Goal: Information Seeking & Learning: Learn about a topic

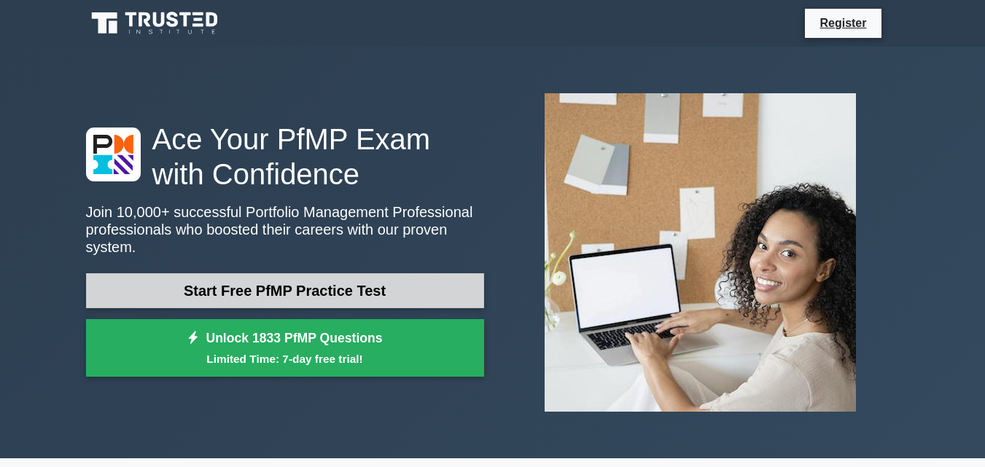
click at [380, 273] on link "Start Free PfMP Practice Test" at bounding box center [285, 290] width 398 height 35
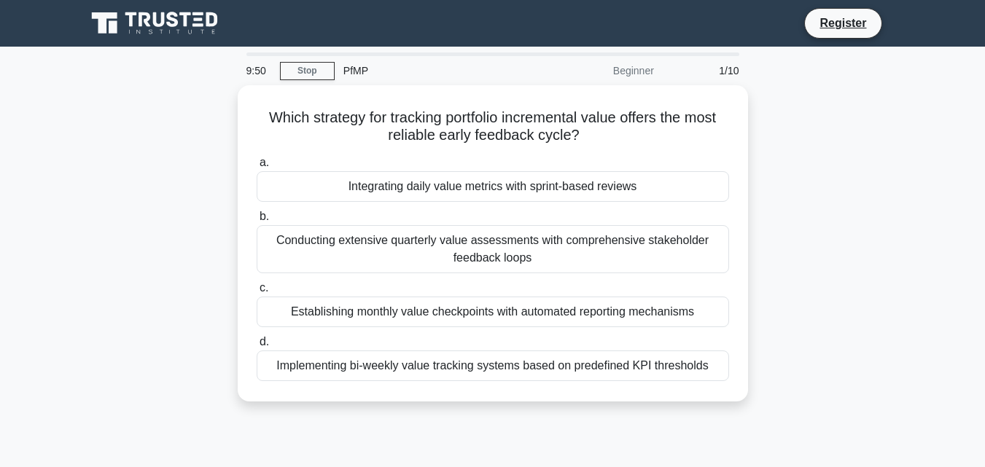
click at [622, 61] on div "Beginner" at bounding box center [599, 70] width 128 height 29
click at [622, 71] on div "Beginner" at bounding box center [599, 70] width 128 height 29
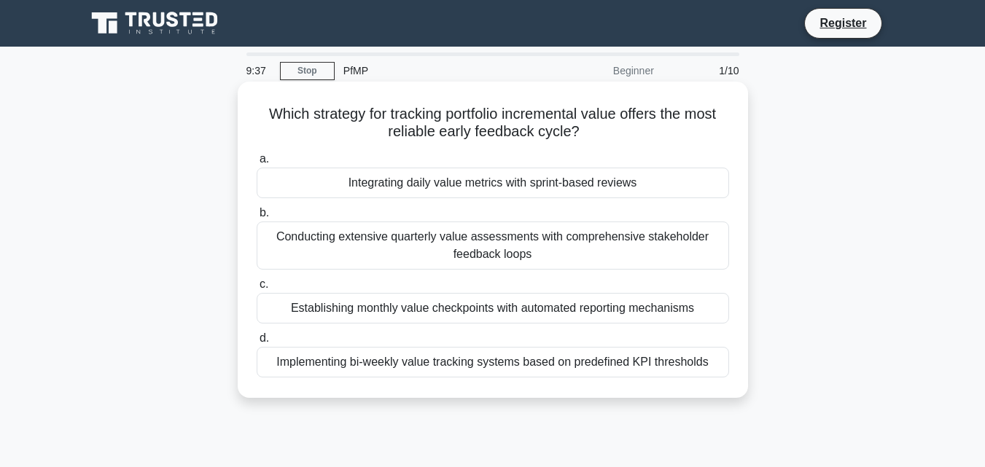
click at [613, 241] on div "Conducting extensive quarterly value assessments with comprehensive stakeholder…" at bounding box center [493, 246] width 472 height 48
click at [257, 218] on input "b. Conducting extensive quarterly value assessments with comprehensive stakehol…" at bounding box center [257, 212] width 0 height 9
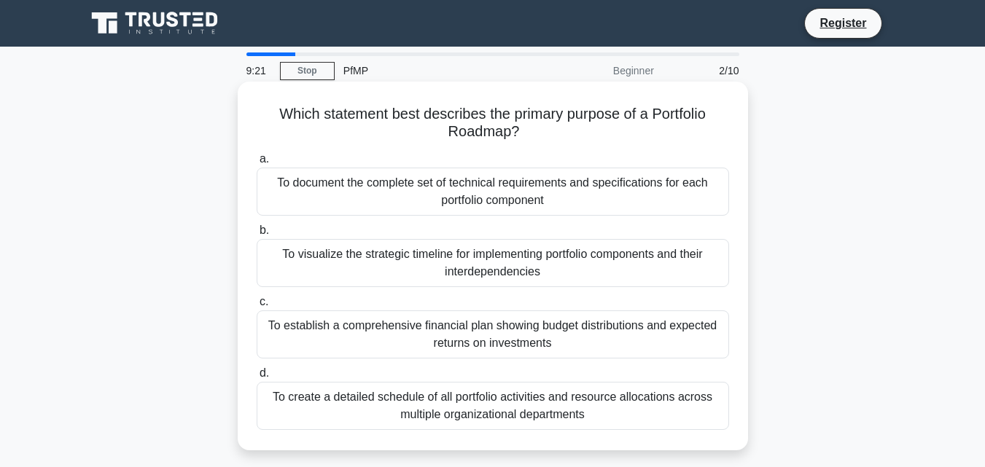
click at [475, 420] on div "To create a detailed schedule of all portfolio activities and resource allocati…" at bounding box center [493, 406] width 472 height 48
click at [476, 415] on div "To create a detailed schedule of all portfolio activities and resource allocati…" at bounding box center [493, 406] width 472 height 48
click at [257, 378] on input "d. To create a detailed schedule of all portfolio activities and resource alloc…" at bounding box center [257, 373] width 0 height 9
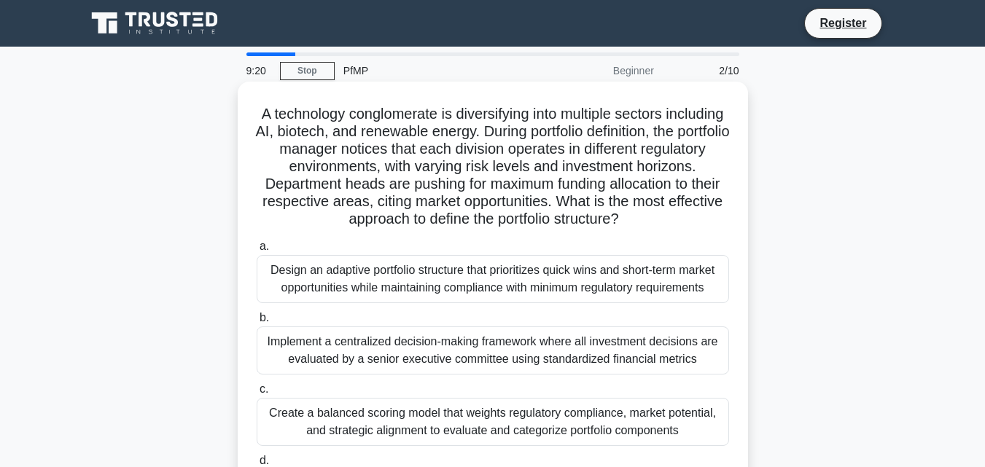
click at [480, 412] on label "c. Create a balanced scoring model that weights regulatory compliance, market p…" at bounding box center [493, 413] width 472 height 66
click at [257, 394] on input "c. Create a balanced scoring model that weights regulatory compliance, market p…" at bounding box center [257, 389] width 0 height 9
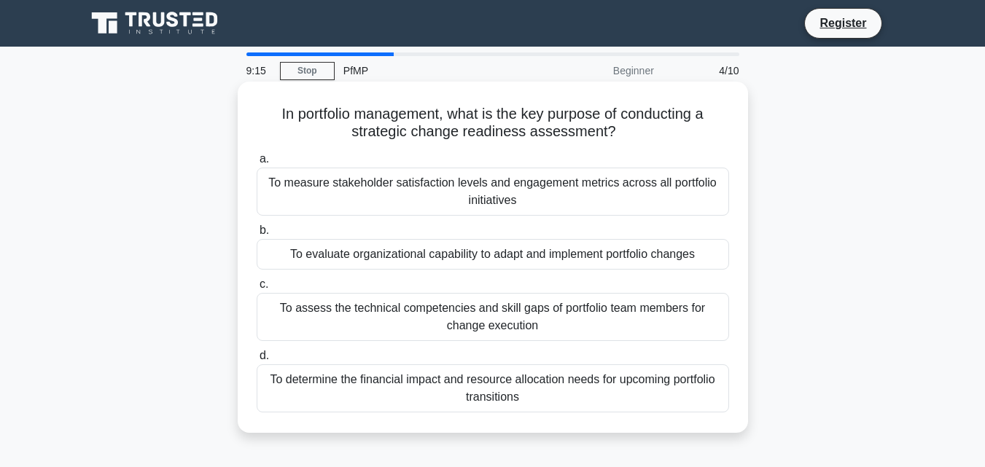
click at [485, 387] on div "To determine the financial impact and resource allocation needs for upcoming po…" at bounding box center [493, 388] width 472 height 48
click at [257, 361] on input "d. To determine the financial impact and resource allocation needs for upcoming…" at bounding box center [257, 355] width 0 height 9
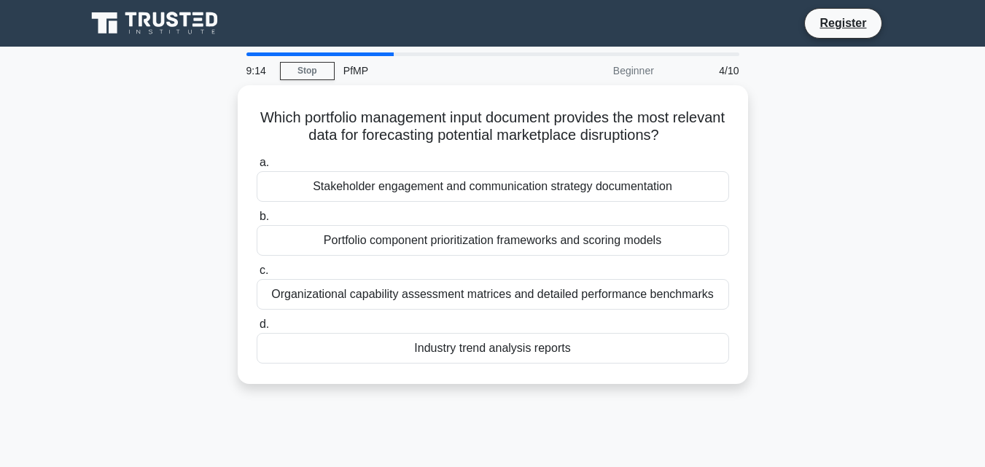
click at [485, 388] on div "Which portfolio management input document provides the most relevant data for f…" at bounding box center [492, 243] width 831 height 316
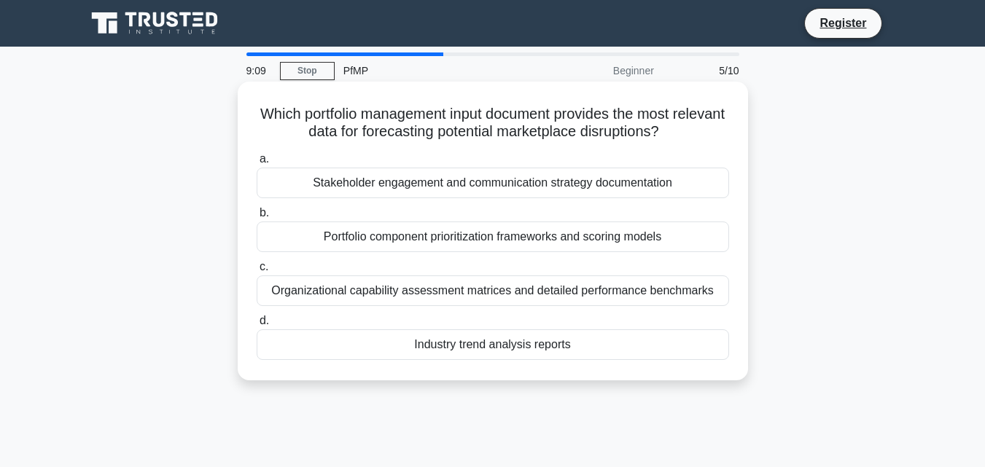
click at [517, 338] on div "Industry trend analysis reports" at bounding box center [493, 344] width 472 height 31
click at [257, 326] on input "d. Industry trend analysis reports" at bounding box center [257, 320] width 0 height 9
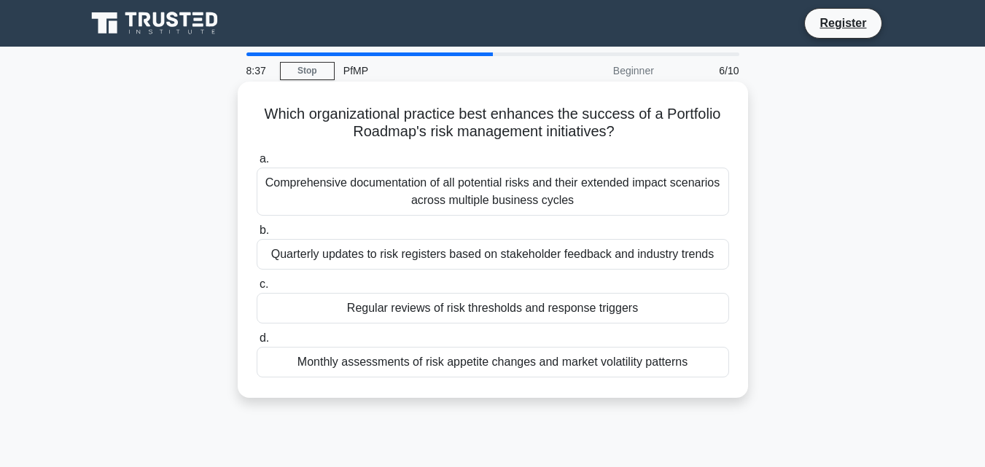
click at [561, 370] on div "Monthly assessments of risk appetite changes and market volatility patterns" at bounding box center [493, 362] width 472 height 31
click at [257, 343] on input "d. Monthly assessments of risk appetite changes and market volatility patterns" at bounding box center [257, 338] width 0 height 9
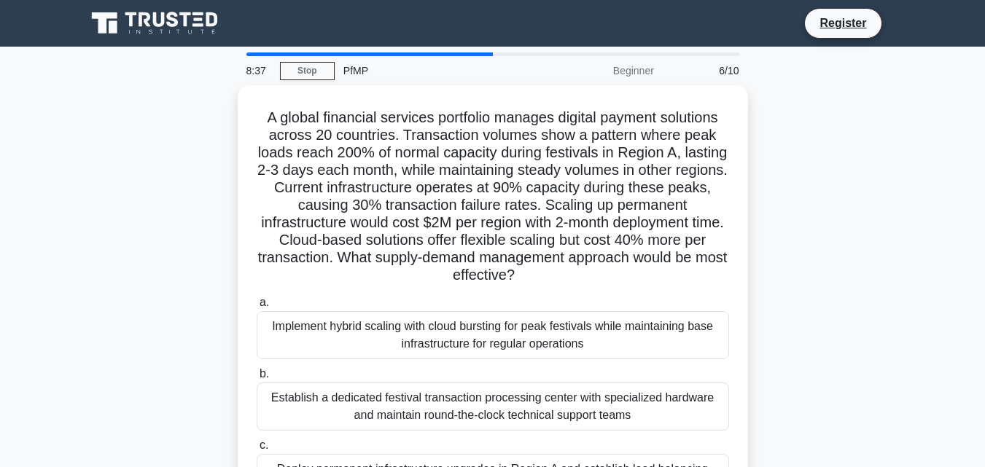
click at [561, 370] on label "b. Establish a dedicated festival transaction processing center with specialize…" at bounding box center [493, 398] width 472 height 66
click at [257, 370] on input "b. Establish a dedicated festival transaction processing center with specialize…" at bounding box center [257, 374] width 0 height 9
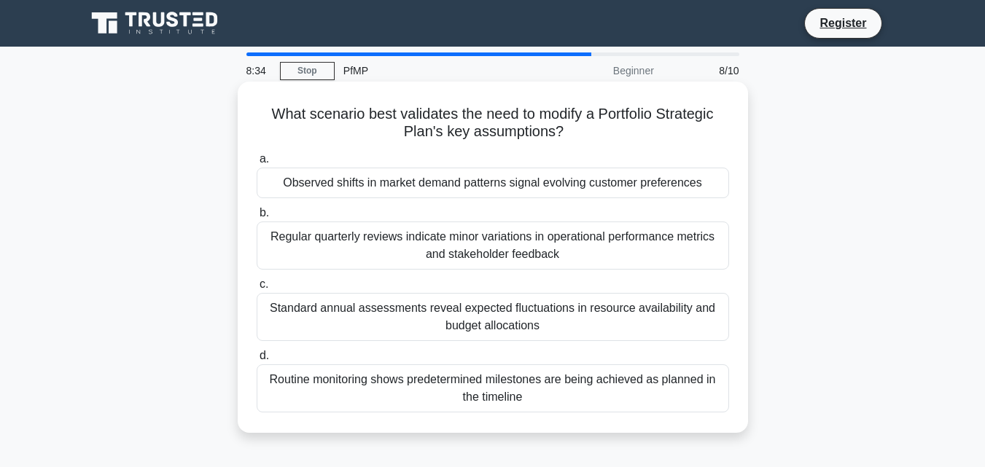
click at [561, 387] on div "Routine monitoring shows predetermined milestones are being achieved as planned…" at bounding box center [493, 388] width 472 height 48
click at [257, 361] on input "d. Routine monitoring shows predetermined milestones are being achieved as plan…" at bounding box center [257, 355] width 0 height 9
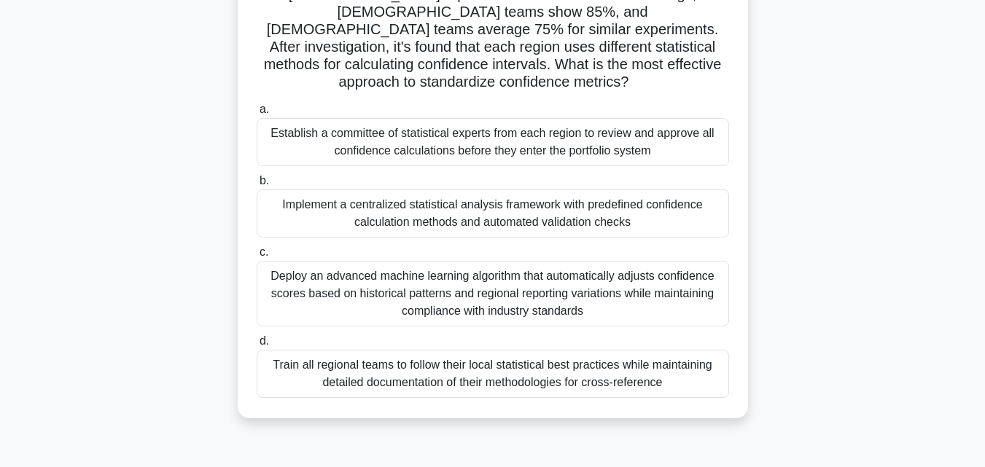
scroll to position [219, 0]
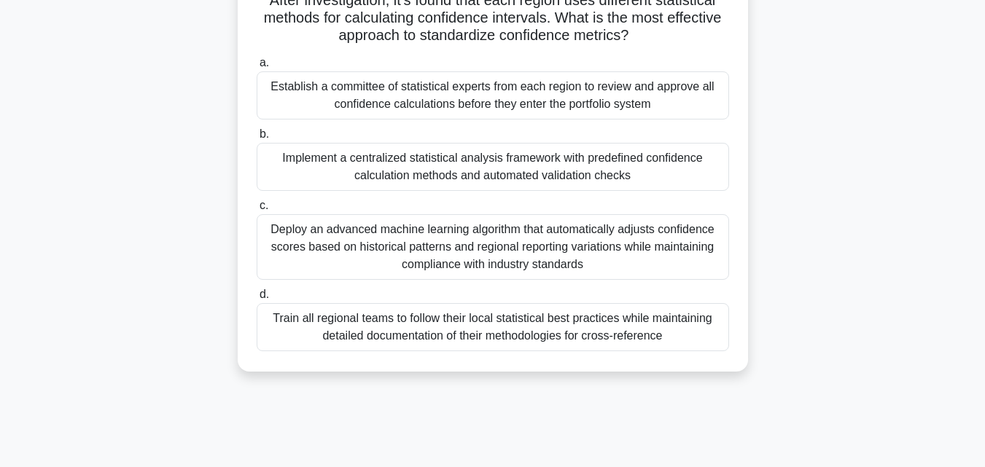
click at [577, 316] on div "Train all regional teams to follow their local statistical best practices while…" at bounding box center [493, 327] width 472 height 48
click at [257, 300] on input "d. Train all regional teams to follow their local statistical best practices wh…" at bounding box center [257, 294] width 0 height 9
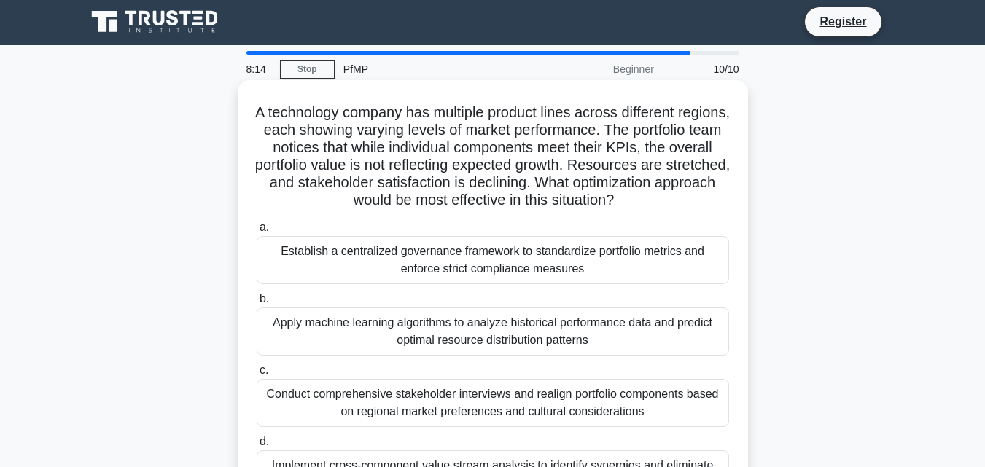
scroll to position [0, 0]
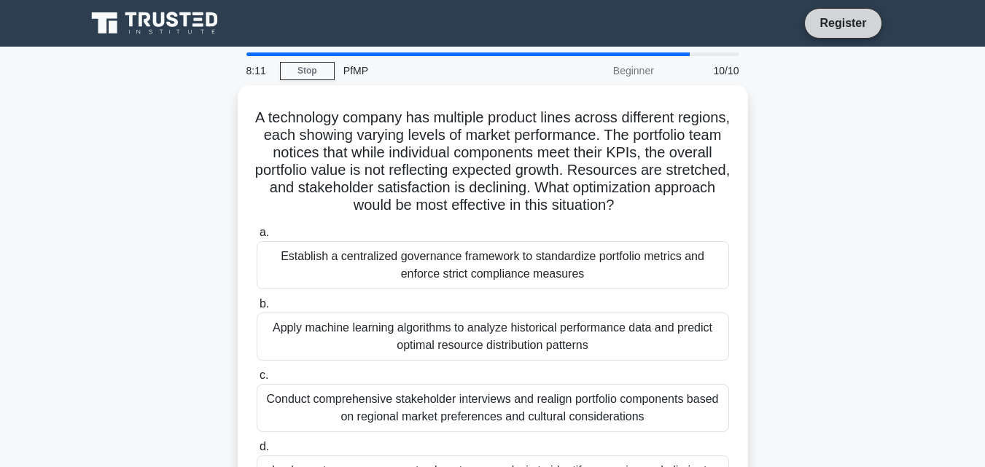
click at [846, 28] on link "Register" at bounding box center [843, 23] width 64 height 18
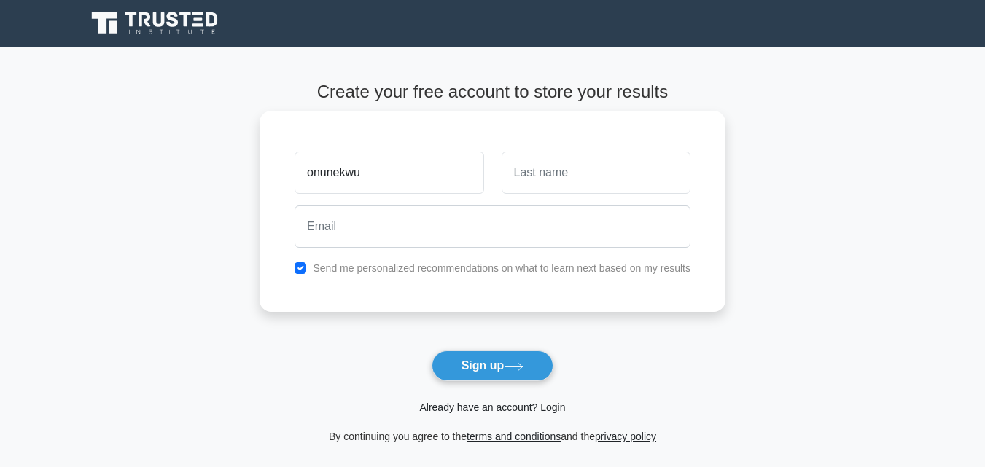
type input "onunekwu"
click at [527, 172] on input "text" at bounding box center [595, 173] width 189 height 42
type input "chinaza"
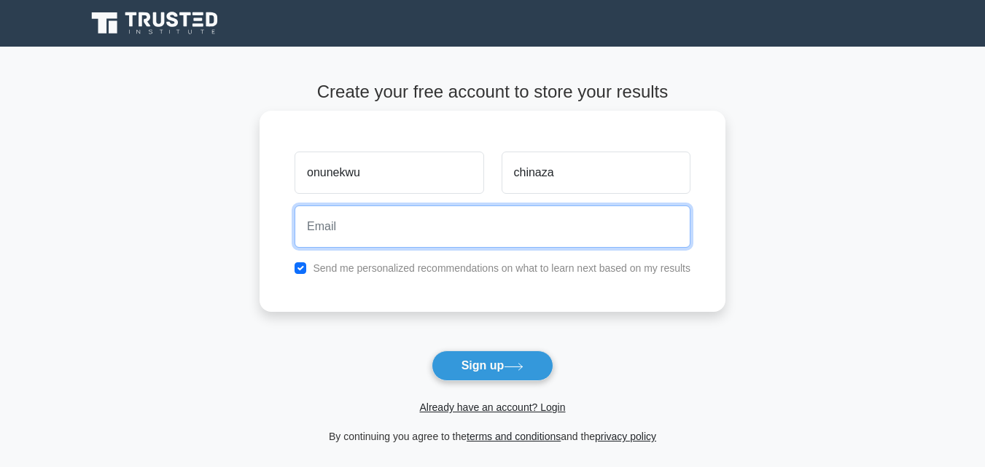
click at [388, 231] on input "email" at bounding box center [492, 227] width 396 height 42
click at [395, 221] on input "email" at bounding box center [492, 227] width 396 height 42
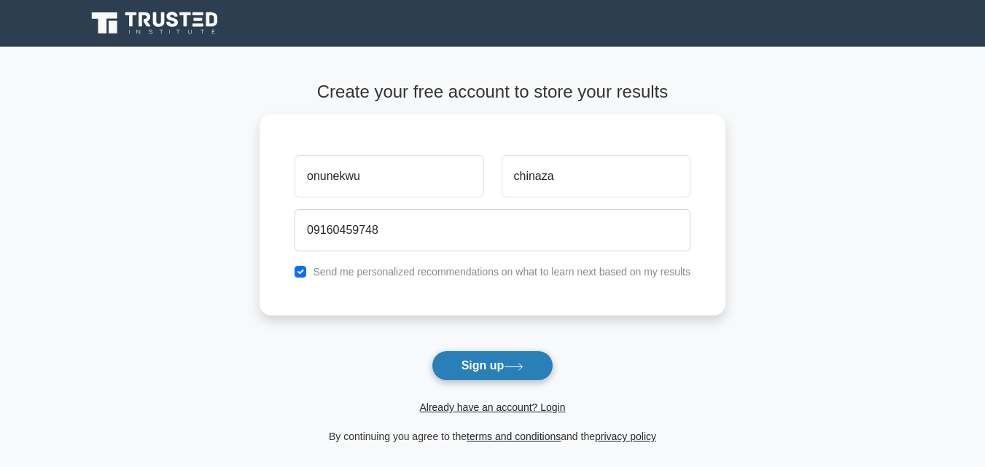
click at [461, 362] on button "Sign up" at bounding box center [493, 366] width 122 height 31
click at [461, 364] on button "Sign up" at bounding box center [493, 366] width 122 height 31
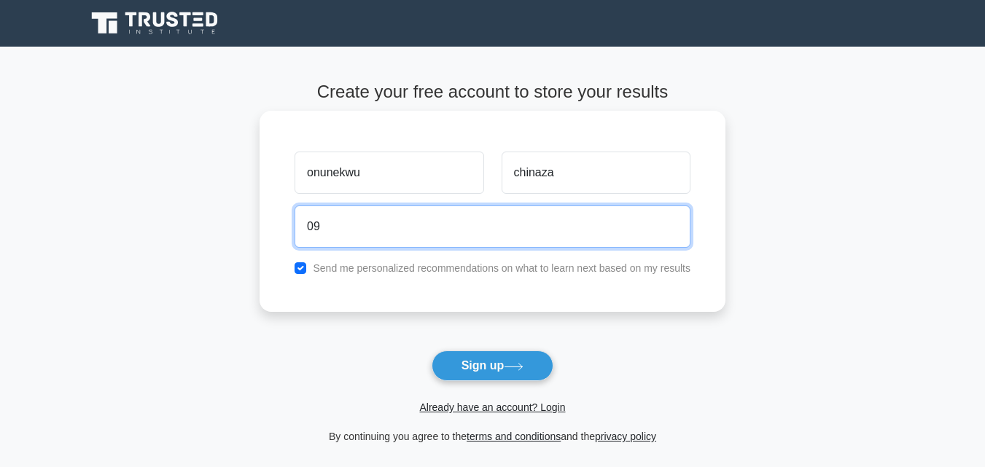
type input "0"
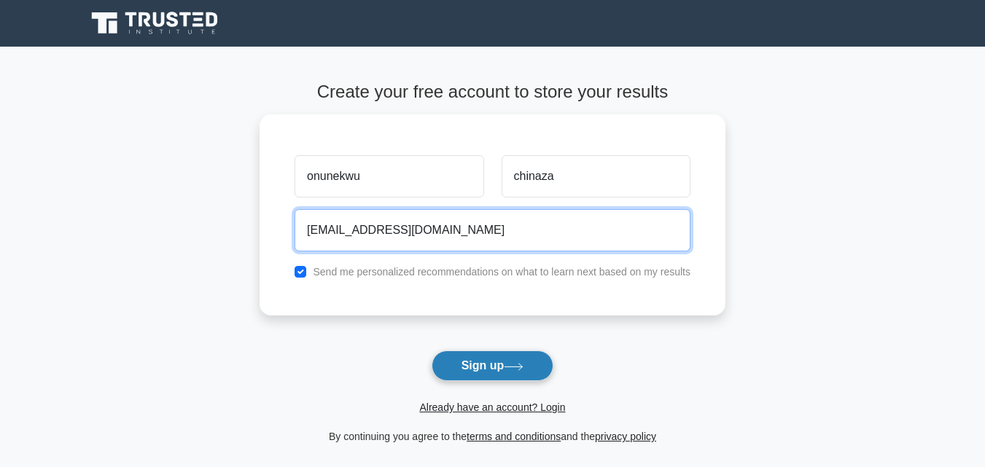
type input "promise@email.com"
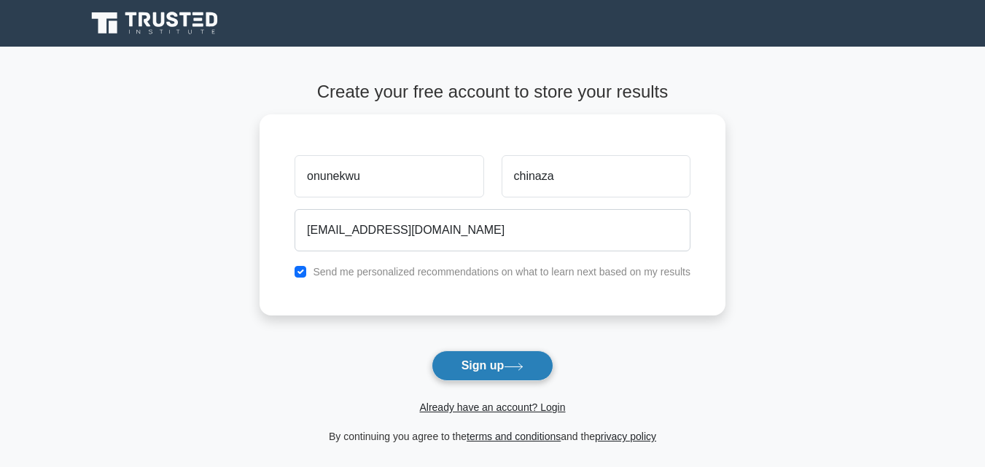
click at [446, 374] on button "Sign up" at bounding box center [493, 366] width 122 height 31
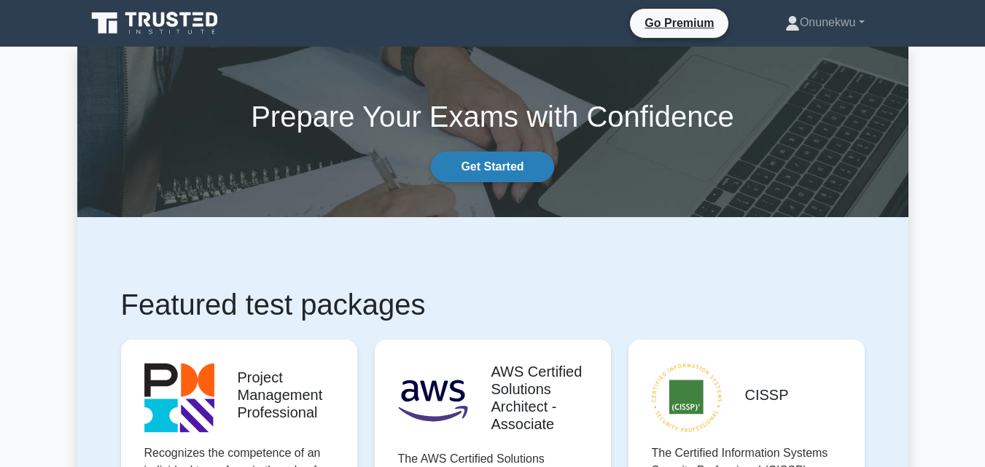
click at [483, 165] on link "Get Started" at bounding box center [492, 167] width 122 height 31
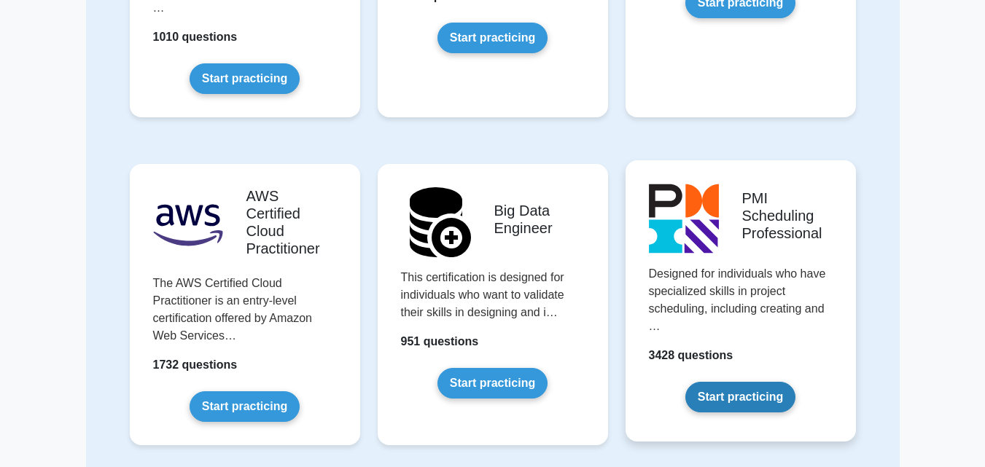
scroll to position [2260, 0]
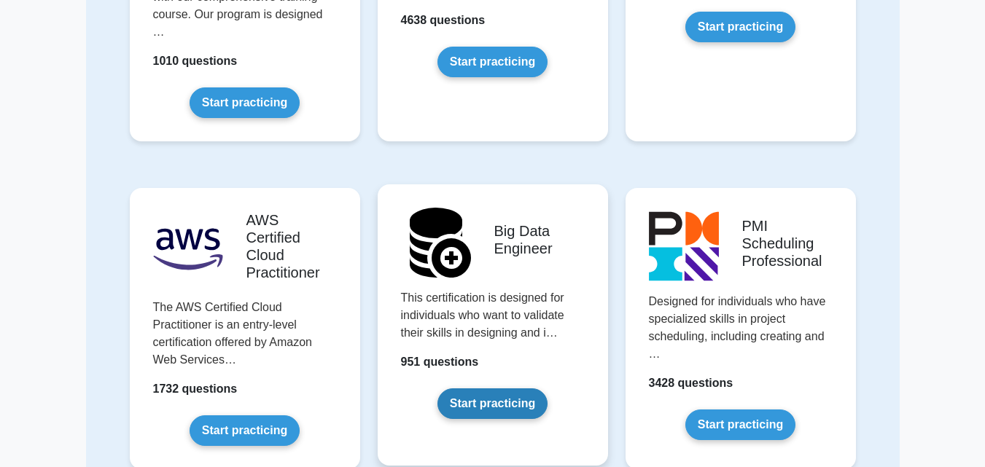
click at [493, 389] on link "Start practicing" at bounding box center [492, 404] width 110 height 31
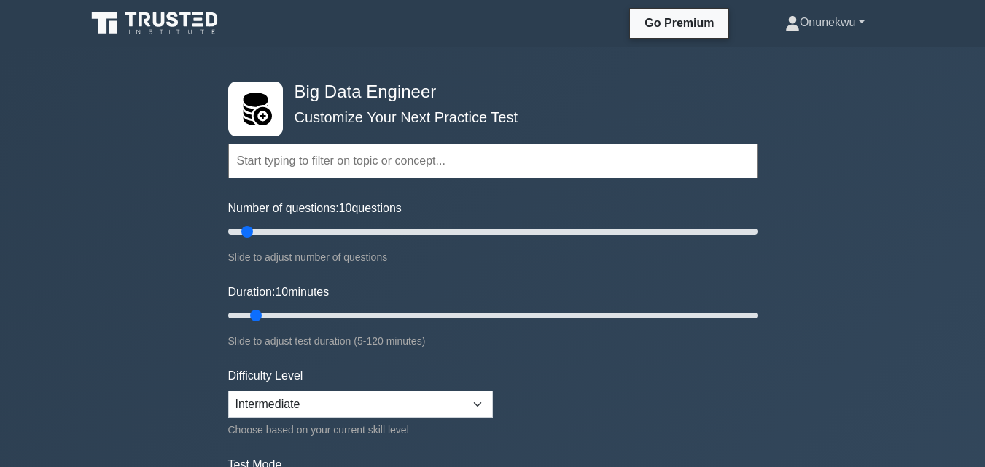
click at [854, 23] on link "Onunekwu" at bounding box center [824, 22] width 149 height 29
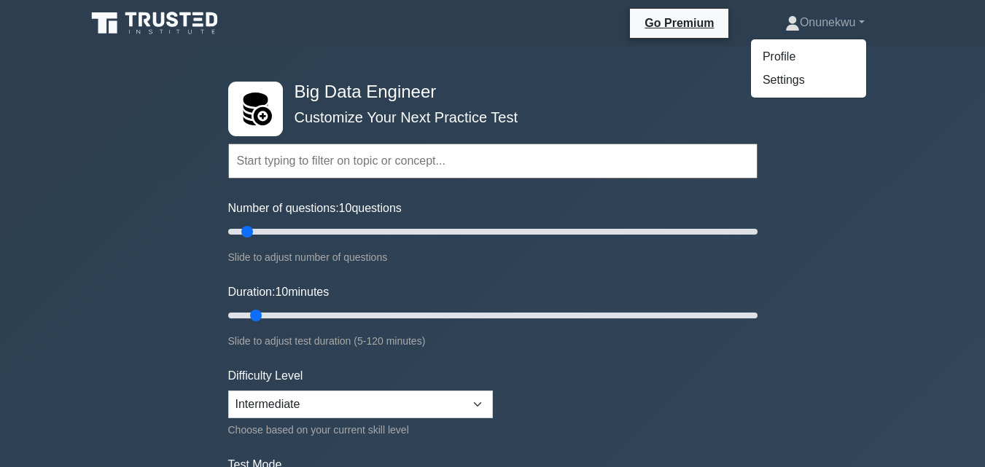
click at [668, 82] on h4 "Big Data Engineer" at bounding box center [487, 92] width 397 height 21
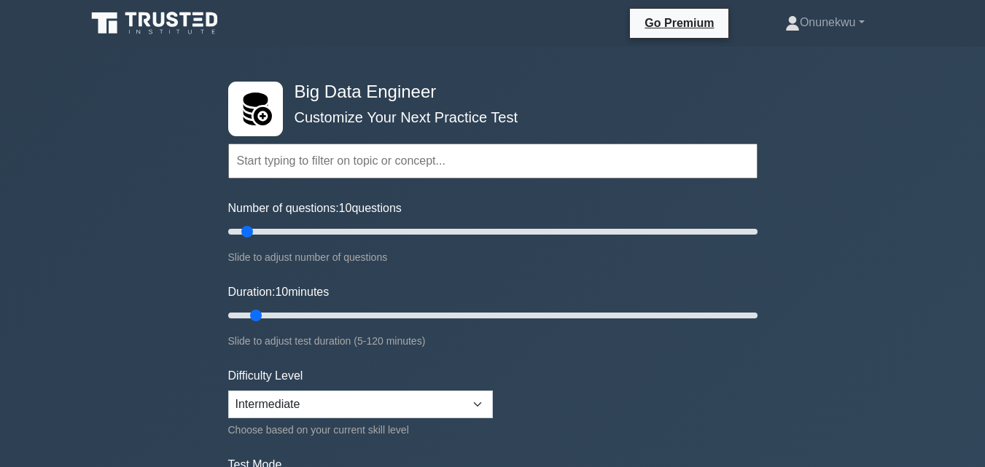
click at [660, 163] on input "text" at bounding box center [492, 161] width 529 height 35
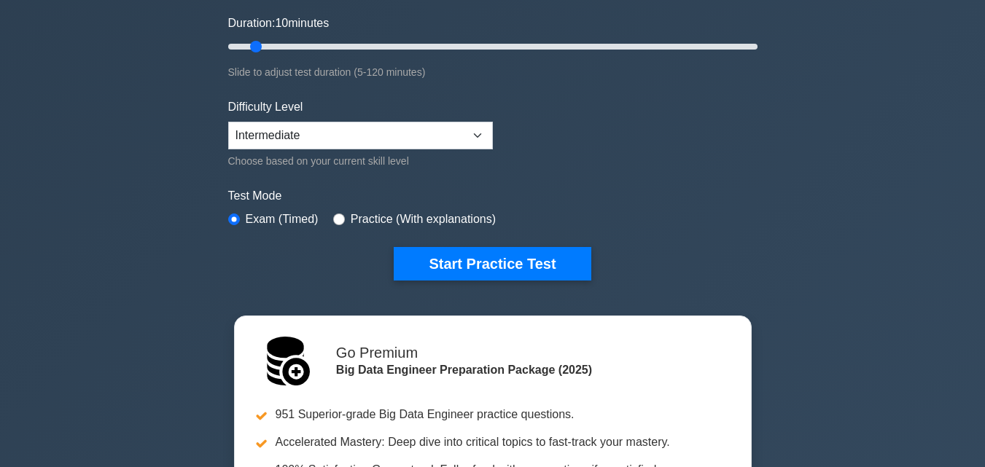
scroll to position [292, 0]
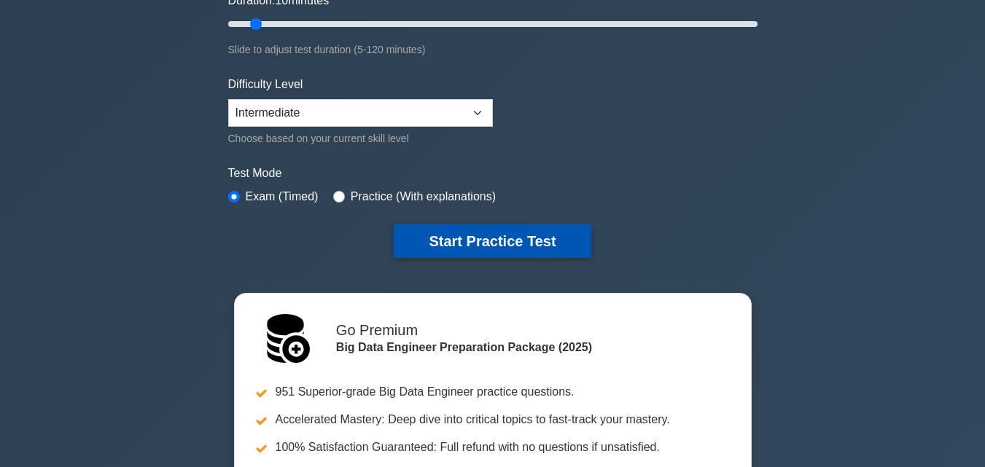
type input "magnetic field"
click at [547, 238] on button "Start Practice Test" at bounding box center [492, 242] width 197 height 34
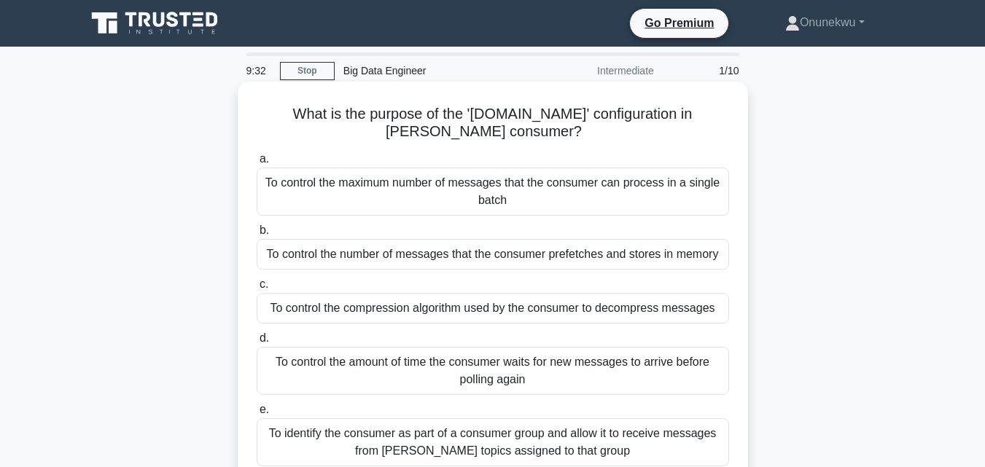
click at [517, 254] on div "To control the number of messages that the consumer prefetches and stores in me…" at bounding box center [493, 254] width 472 height 31
click at [257, 235] on input "b. To control the number of messages that the consumer prefetches and stores in…" at bounding box center [257, 230] width 0 height 9
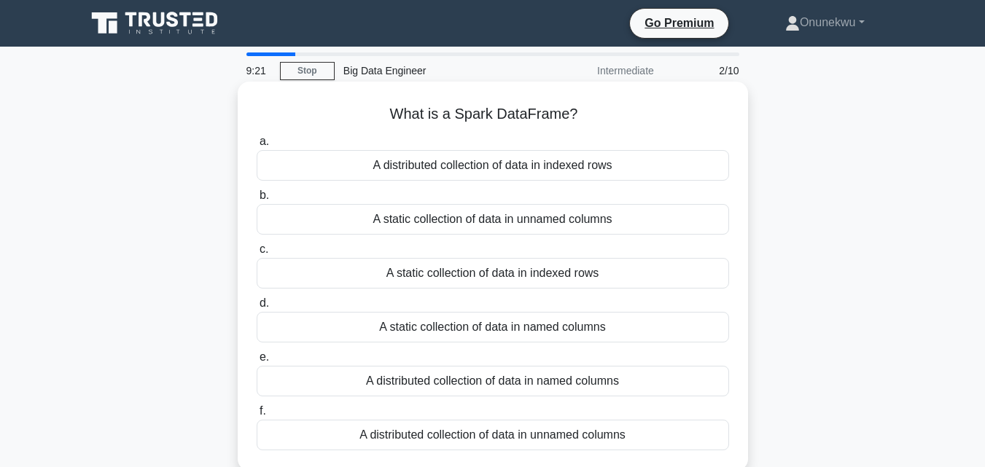
click at [517, 170] on div "A distributed collection of data in indexed rows" at bounding box center [493, 165] width 472 height 31
click at [257, 147] on input "a. A distributed collection of data in indexed rows" at bounding box center [257, 141] width 0 height 9
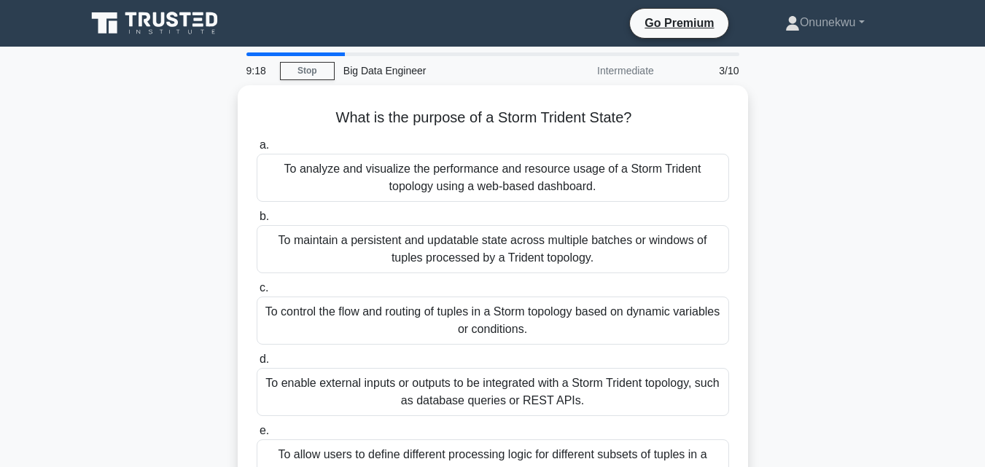
click at [517, 170] on div "To analyze and visualize the performance and resource usage of a Storm Trident …" at bounding box center [493, 178] width 472 height 48
click at [257, 150] on input "a. To analyze and visualize the performance and resource usage of a Storm Tride…" at bounding box center [257, 145] width 0 height 9
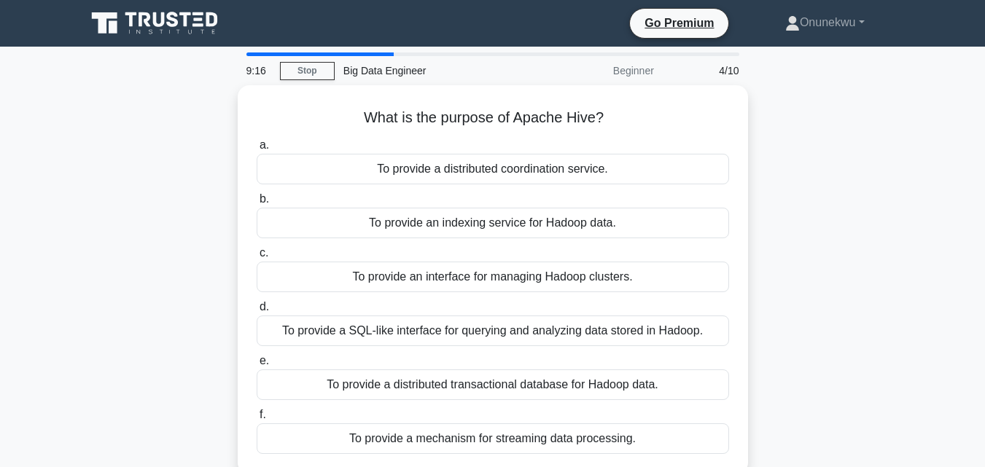
click at [517, 170] on div "To provide a distributed coordination service." at bounding box center [493, 169] width 472 height 31
click at [257, 150] on input "a. To provide a distributed coordination service." at bounding box center [257, 145] width 0 height 9
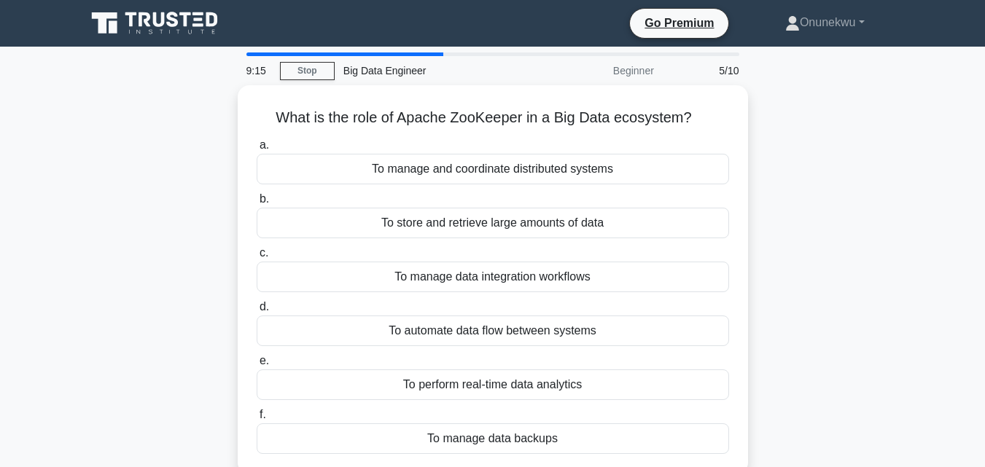
click at [517, 170] on div "To manage and coordinate distributed systems" at bounding box center [493, 169] width 472 height 31
click at [257, 150] on input "a. To manage and coordinate distributed systems" at bounding box center [257, 145] width 0 height 9
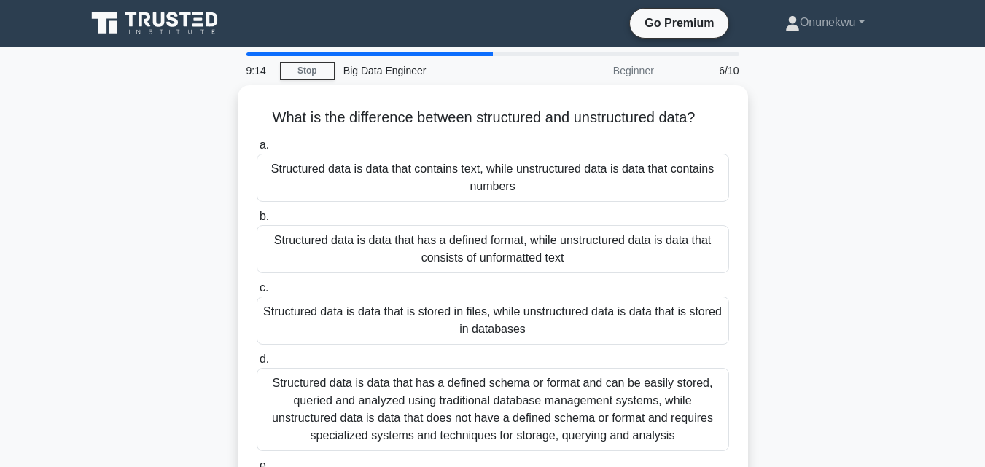
click at [517, 170] on div "Structured data is data that contains text, while unstructured data is data tha…" at bounding box center [493, 178] width 472 height 48
click at [257, 150] on input "a. Structured data is data that contains text, while unstructured data is data …" at bounding box center [257, 145] width 0 height 9
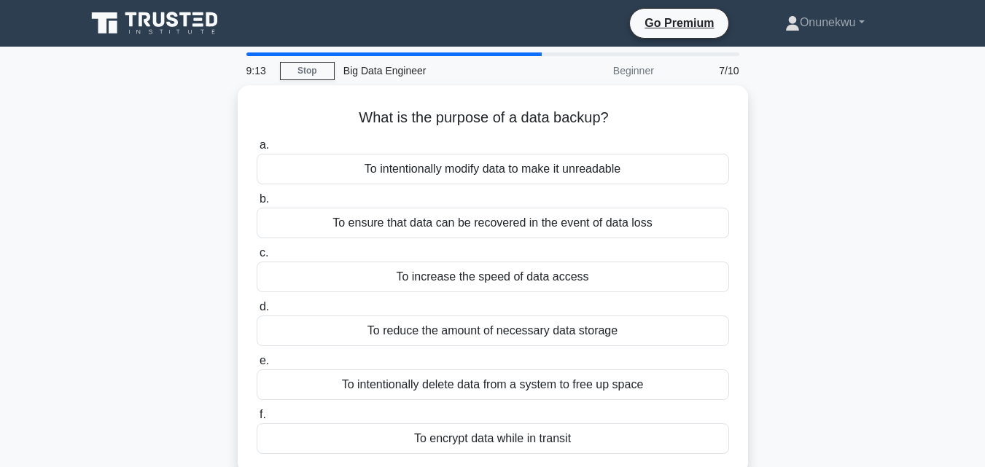
click at [517, 170] on div "To intentionally modify data to make it unreadable" at bounding box center [493, 169] width 472 height 31
click at [257, 150] on input "a. To intentionally modify data to make it unreadable" at bounding box center [257, 145] width 0 height 9
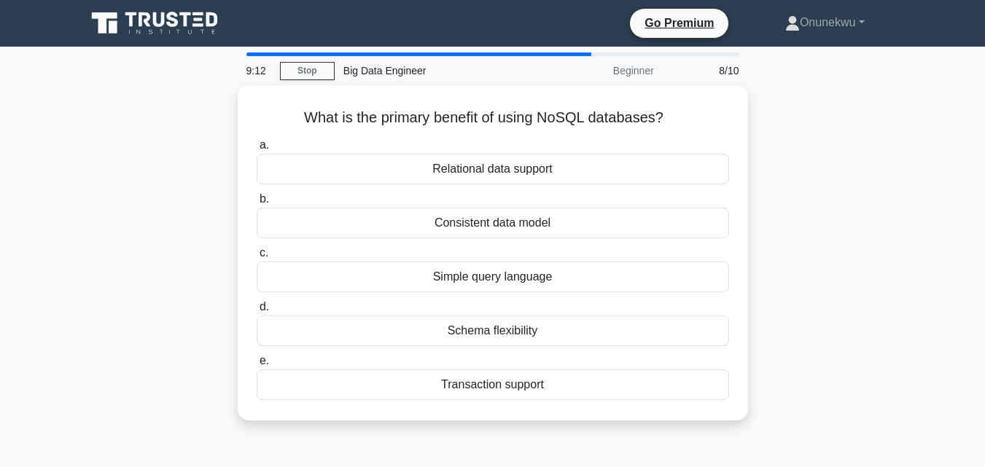
click at [517, 170] on div "Relational data support" at bounding box center [493, 169] width 472 height 31
click at [257, 150] on input "a. Relational data support" at bounding box center [257, 145] width 0 height 9
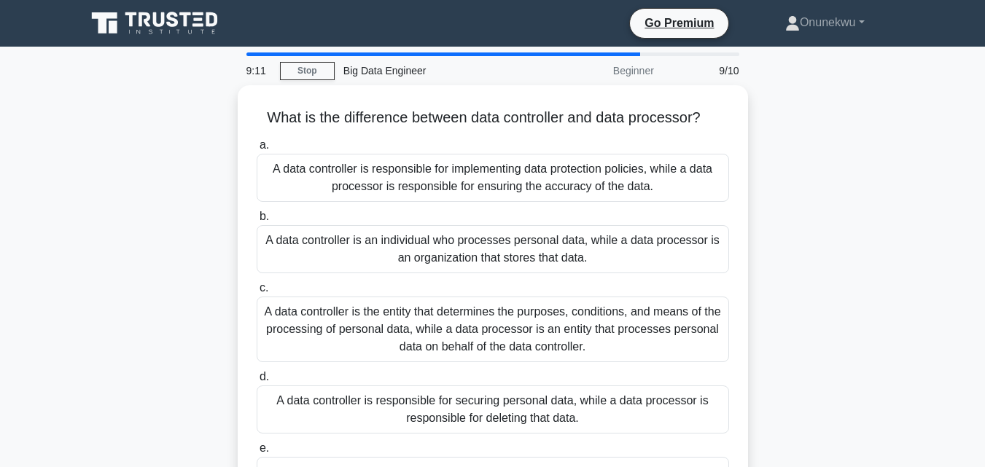
click at [517, 170] on div "A data controller is responsible for implementing data protection policies, whi…" at bounding box center [493, 178] width 472 height 48
click at [257, 150] on input "a. A data controller is responsible for implementing data protection policies, …" at bounding box center [257, 145] width 0 height 9
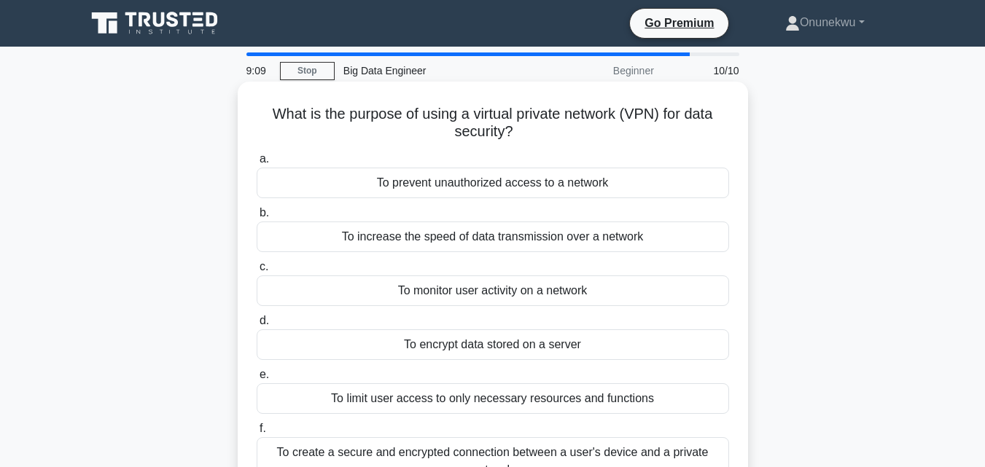
click at [519, 181] on div "To prevent unauthorized access to a network" at bounding box center [493, 183] width 472 height 31
click at [257, 164] on input "a. To prevent unauthorized access to a network" at bounding box center [257, 159] width 0 height 9
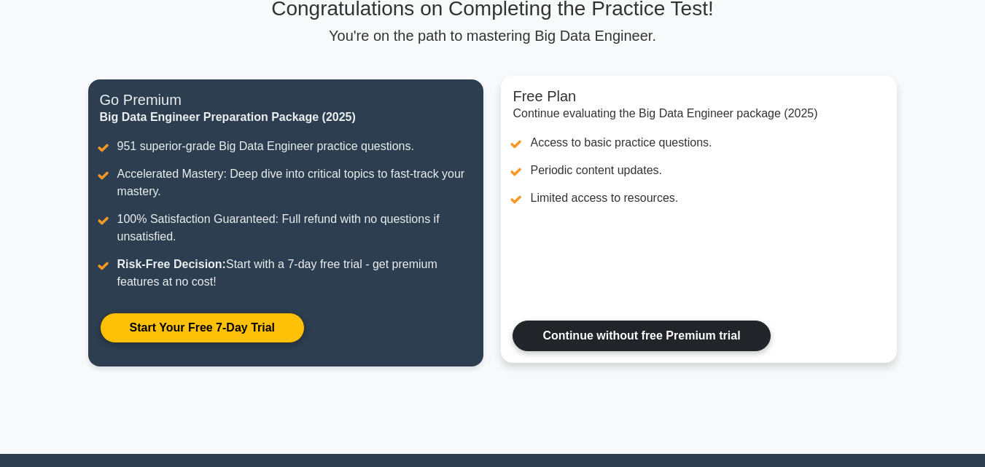
scroll to position [146, 0]
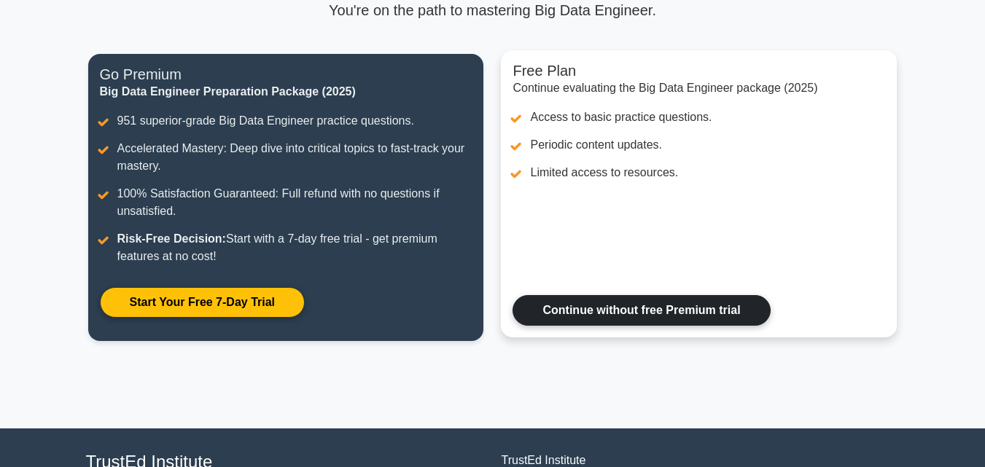
click at [619, 309] on link "Continue without free Premium trial" at bounding box center [640, 310] width 257 height 31
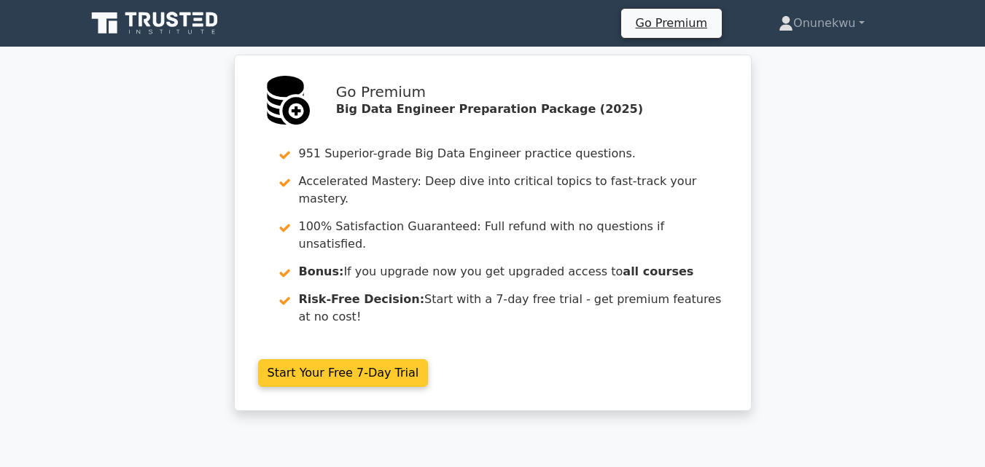
click at [372, 359] on link "Start Your Free 7-Day Trial" at bounding box center [343, 373] width 171 height 28
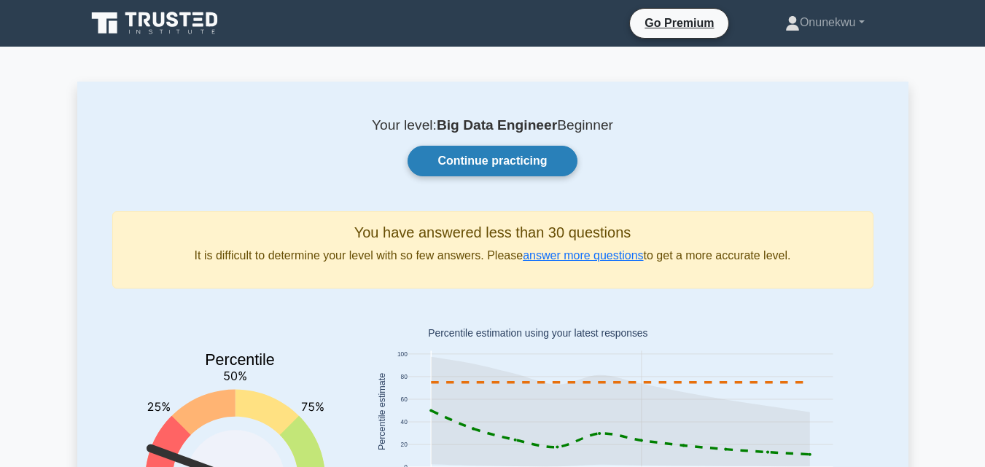
click at [539, 155] on link "Continue practicing" at bounding box center [491, 161] width 169 height 31
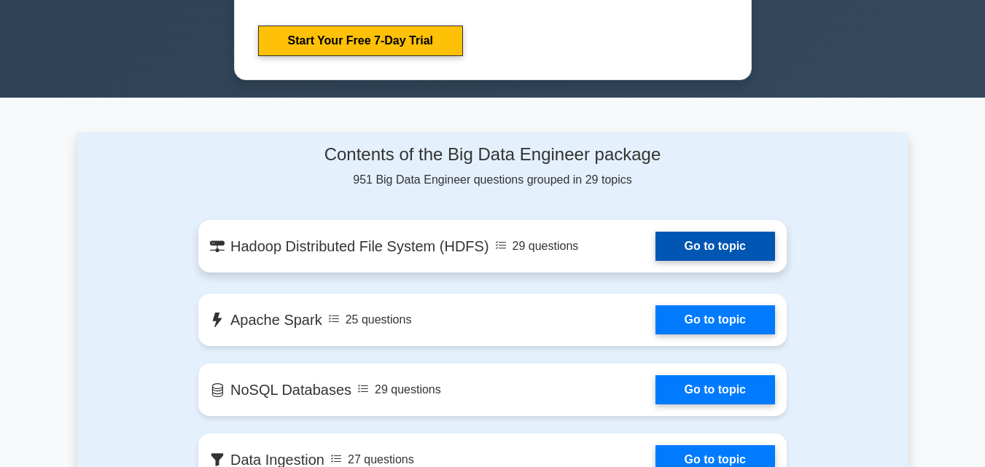
scroll to position [875, 0]
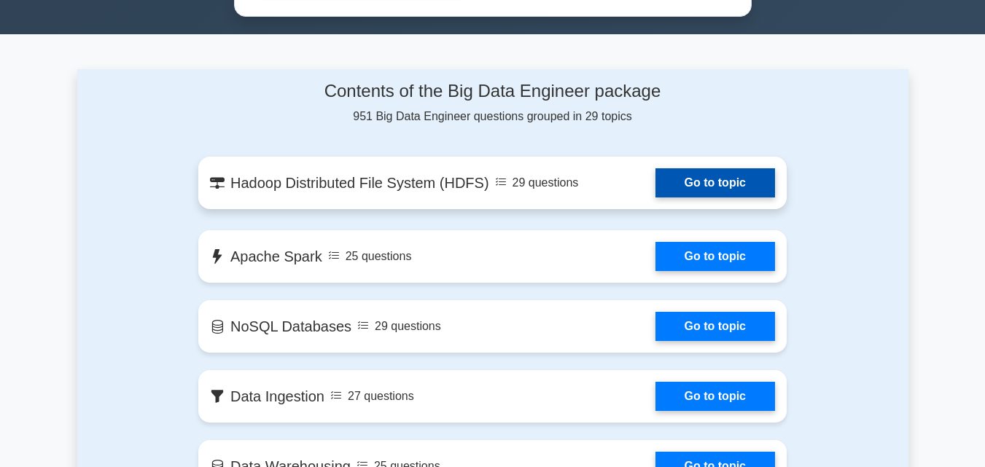
click at [671, 180] on link "Go to topic" at bounding box center [715, 182] width 120 height 29
